Goal: Task Accomplishment & Management: Use online tool/utility

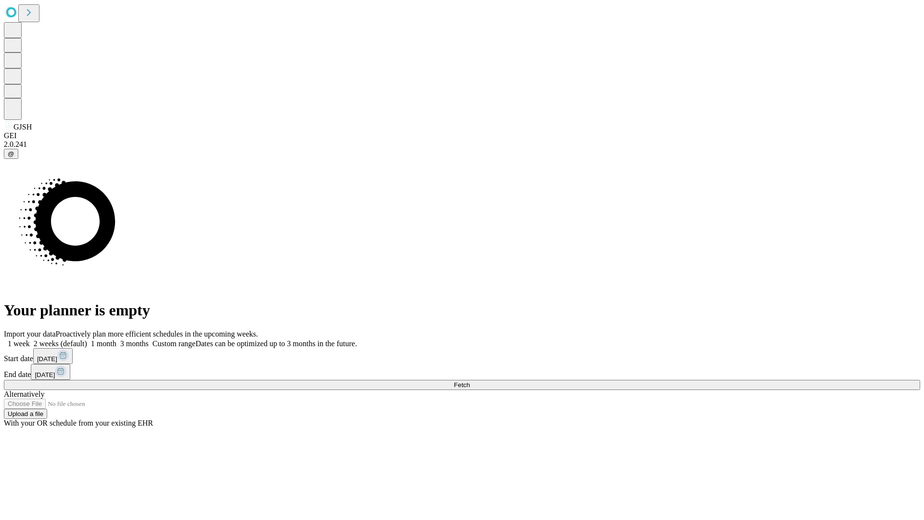
click at [470, 381] on span "Fetch" at bounding box center [462, 384] width 16 height 7
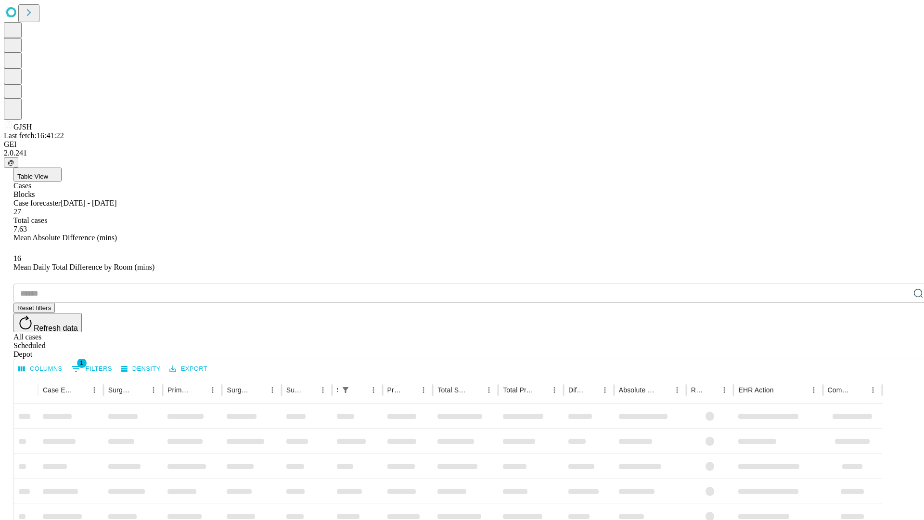
click at [899, 350] on div "Depot" at bounding box center [471, 354] width 916 height 9
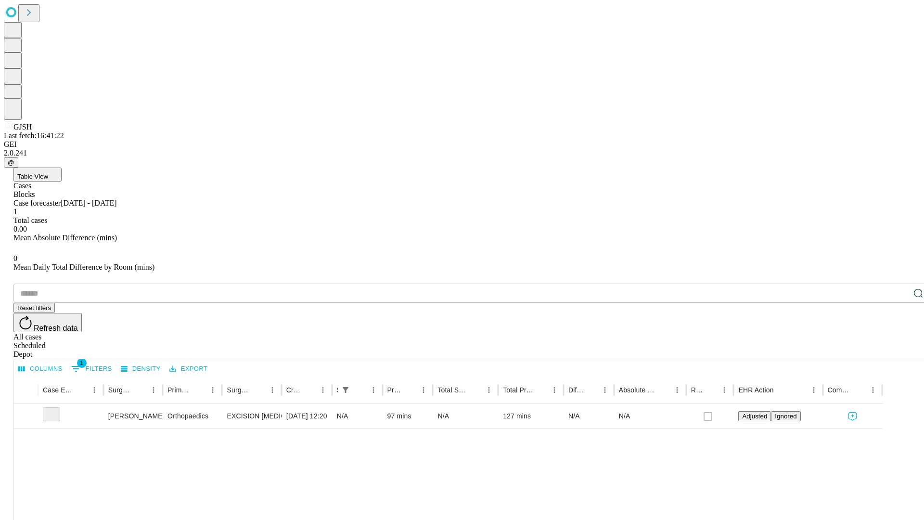
click at [820, 333] on div "All cases" at bounding box center [471, 337] width 916 height 9
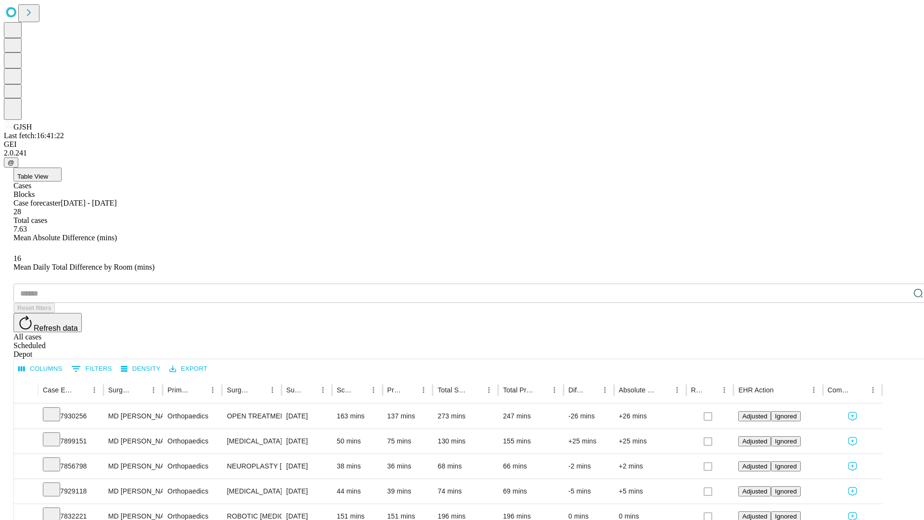
type input "*******"
